Goal: Information Seeking & Learning: Learn about a topic

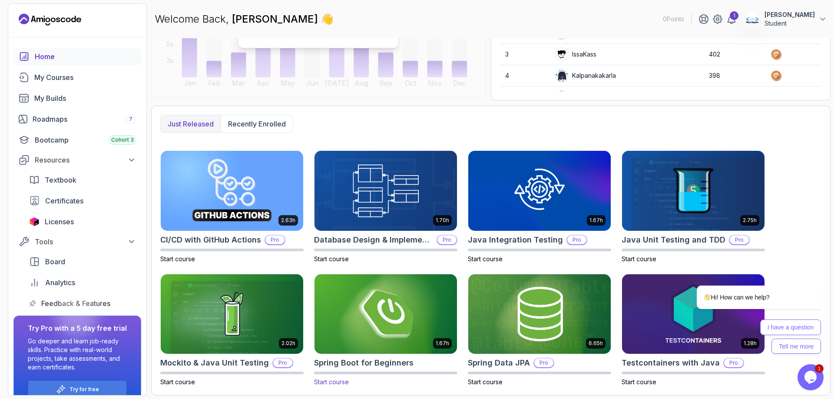
click at [425, 308] on img at bounding box center [385, 314] width 149 height 84
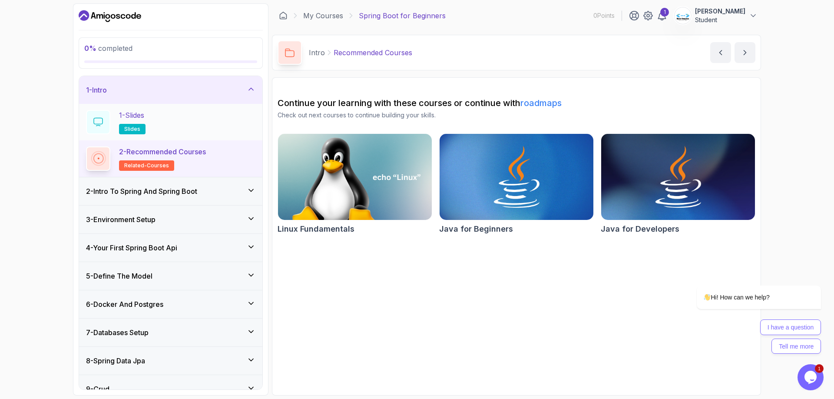
click at [131, 127] on span "slides" at bounding box center [132, 128] width 16 height 7
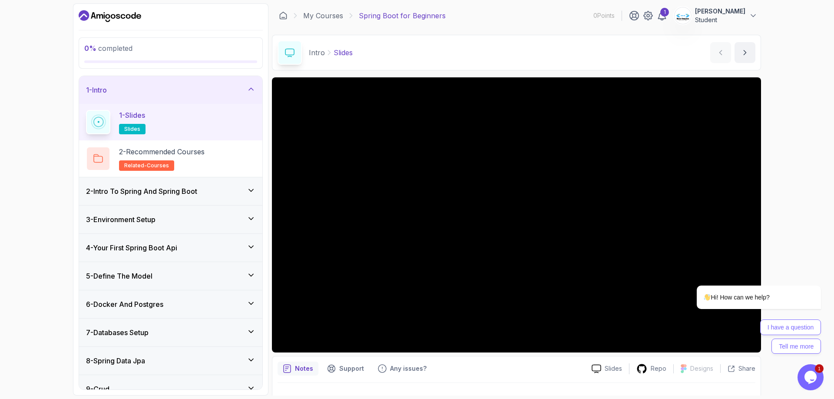
click at [809, 371] on icon "$i18n('chat', 'chat_widget')" at bounding box center [810, 376] width 12 height 13
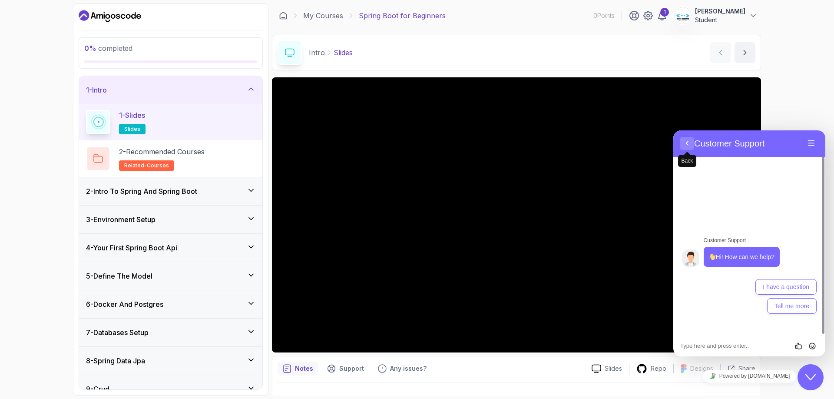
click at [690, 148] on button "Back" at bounding box center [687, 143] width 14 height 13
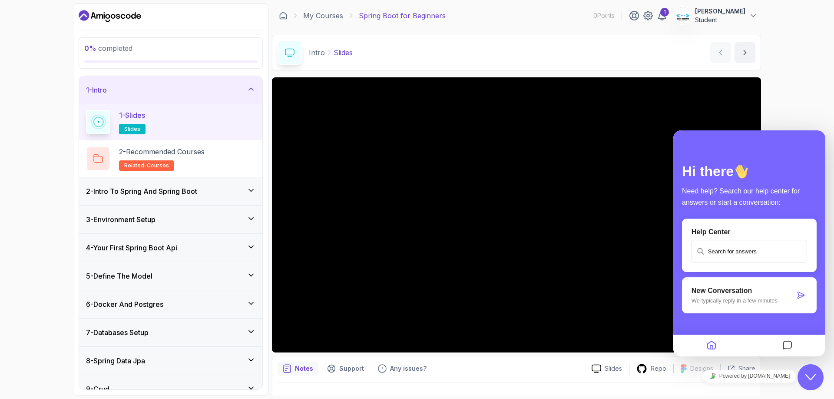
click at [811, 372] on icon "Close Chat This icon closes the chat window." at bounding box center [810, 377] width 10 height 10
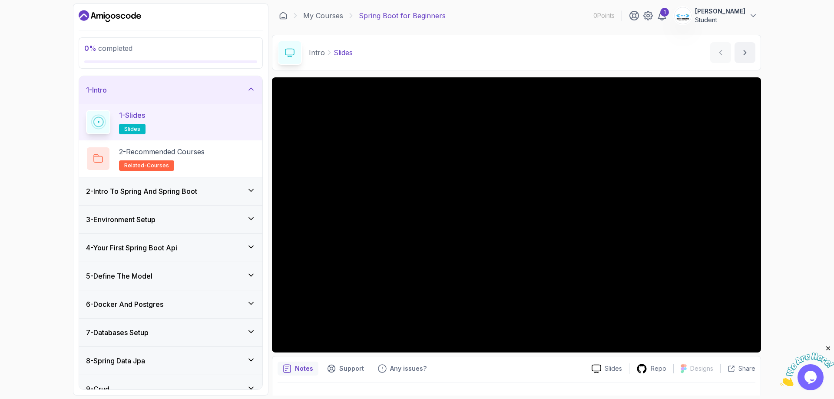
click at [828, 349] on icon "Close" at bounding box center [828, 348] width 8 height 8
